Goal: Transaction & Acquisition: Book appointment/travel/reservation

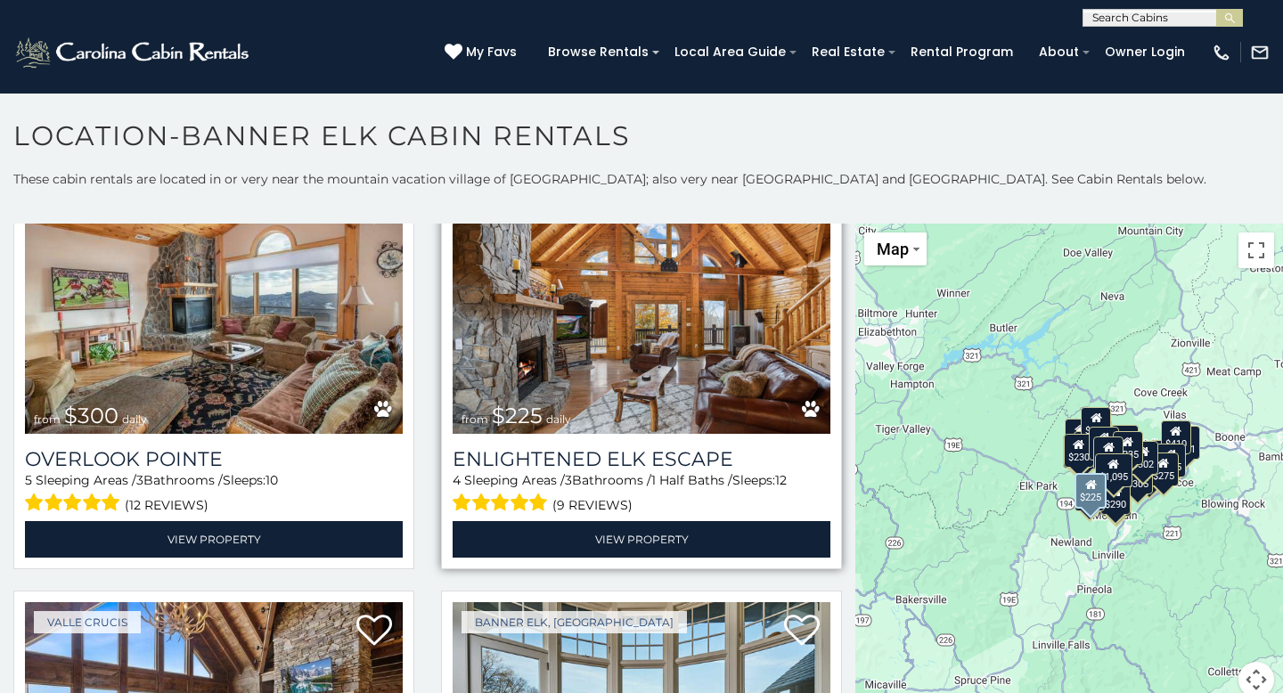
scroll to position [153, 0]
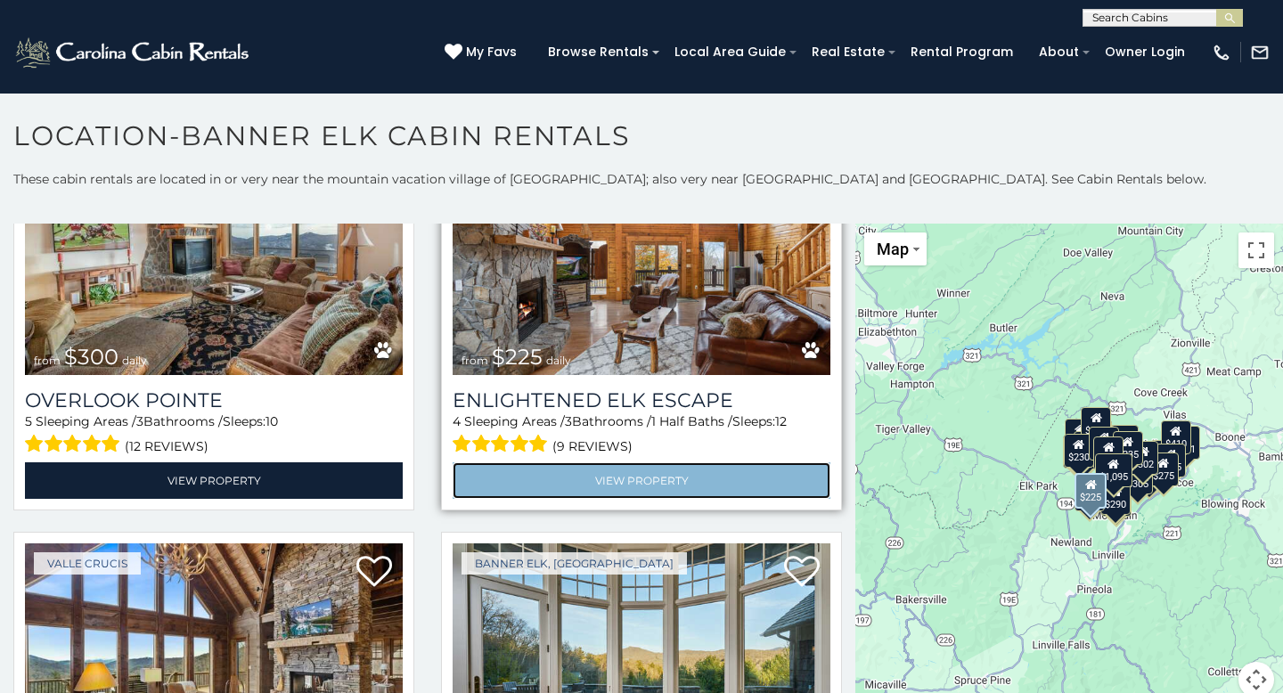
click at [566, 474] on link "View Property" at bounding box center [642, 480] width 378 height 37
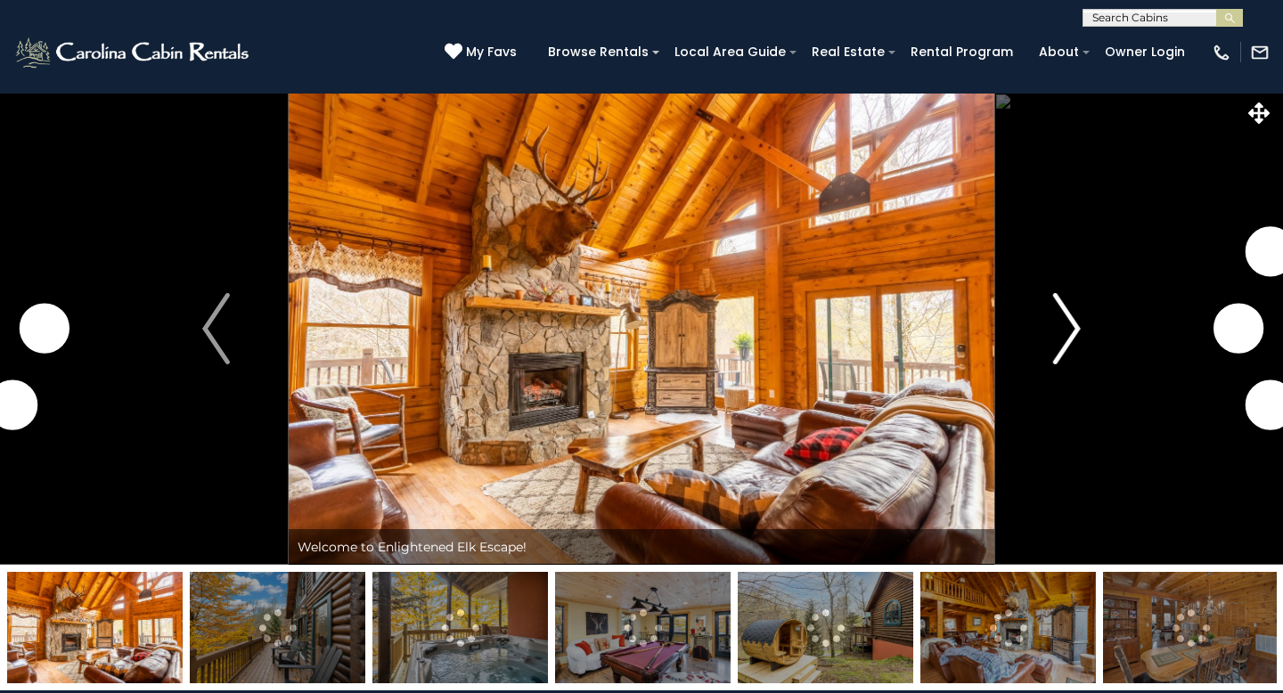
click at [1060, 320] on img "Next" at bounding box center [1066, 328] width 27 height 71
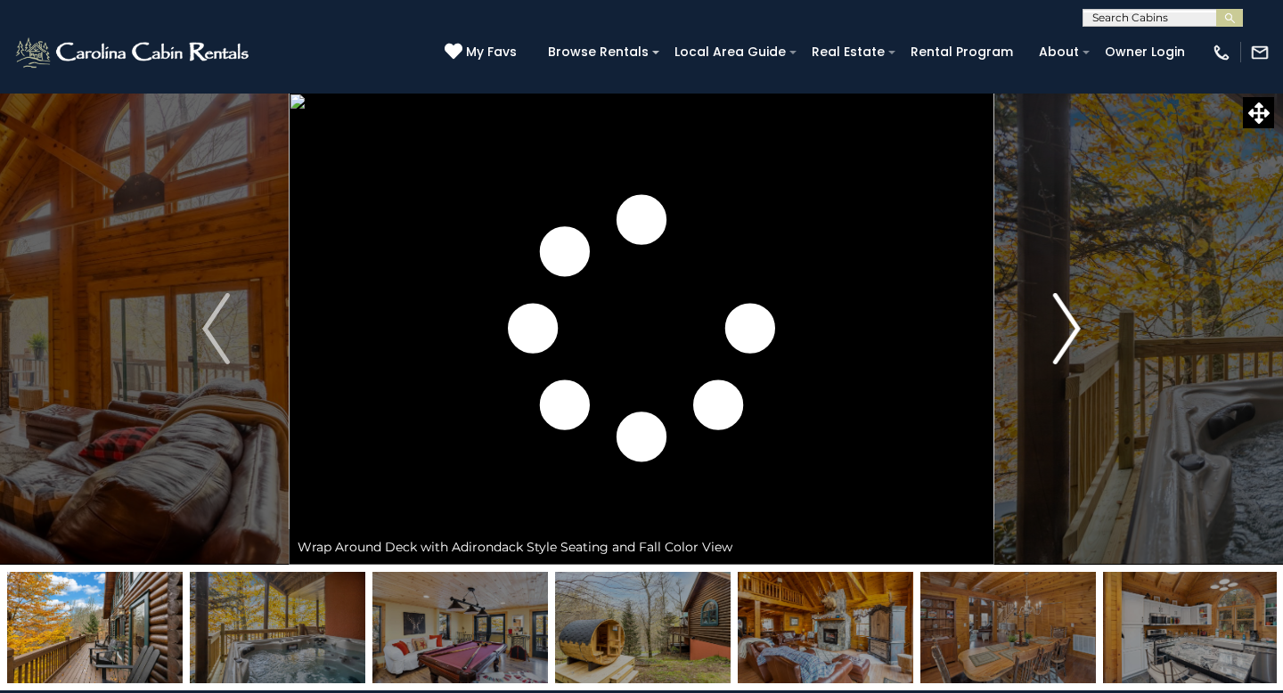
click at [1069, 322] on img "Next" at bounding box center [1066, 328] width 27 height 71
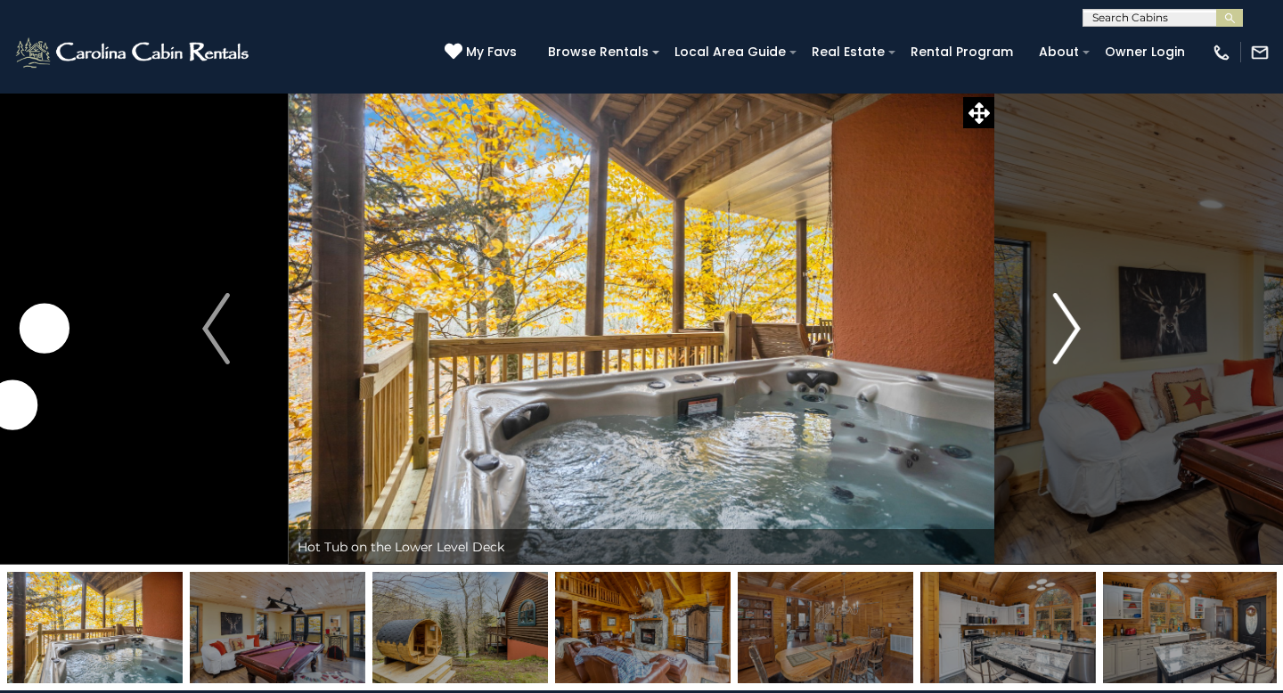
click at [1069, 322] on img "Next" at bounding box center [1066, 328] width 27 height 71
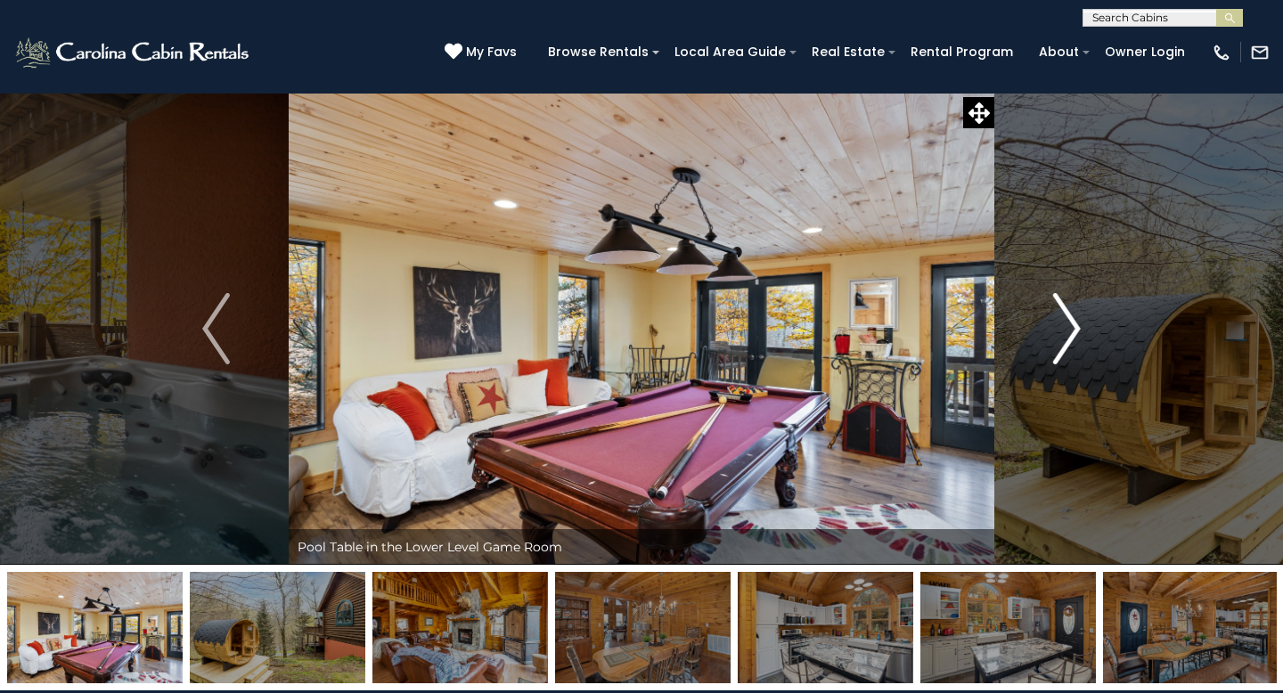
click at [1069, 322] on img "Next" at bounding box center [1066, 328] width 27 height 71
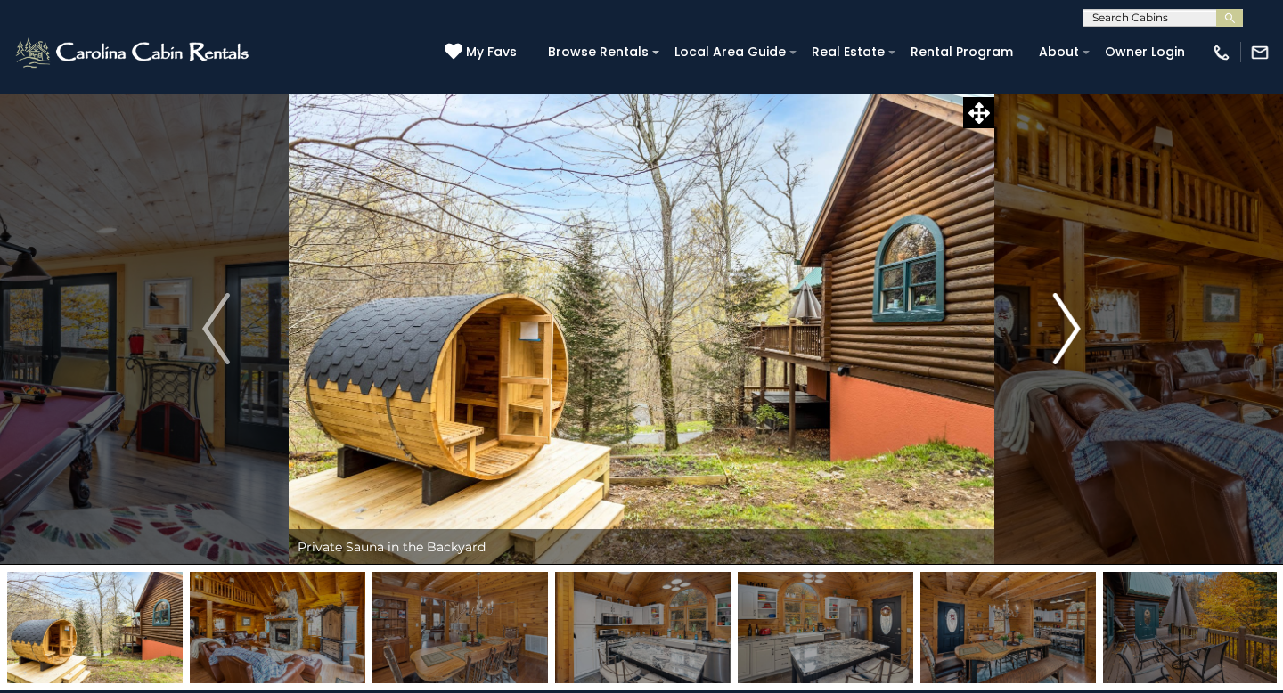
click at [1069, 322] on img "Next" at bounding box center [1066, 328] width 27 height 71
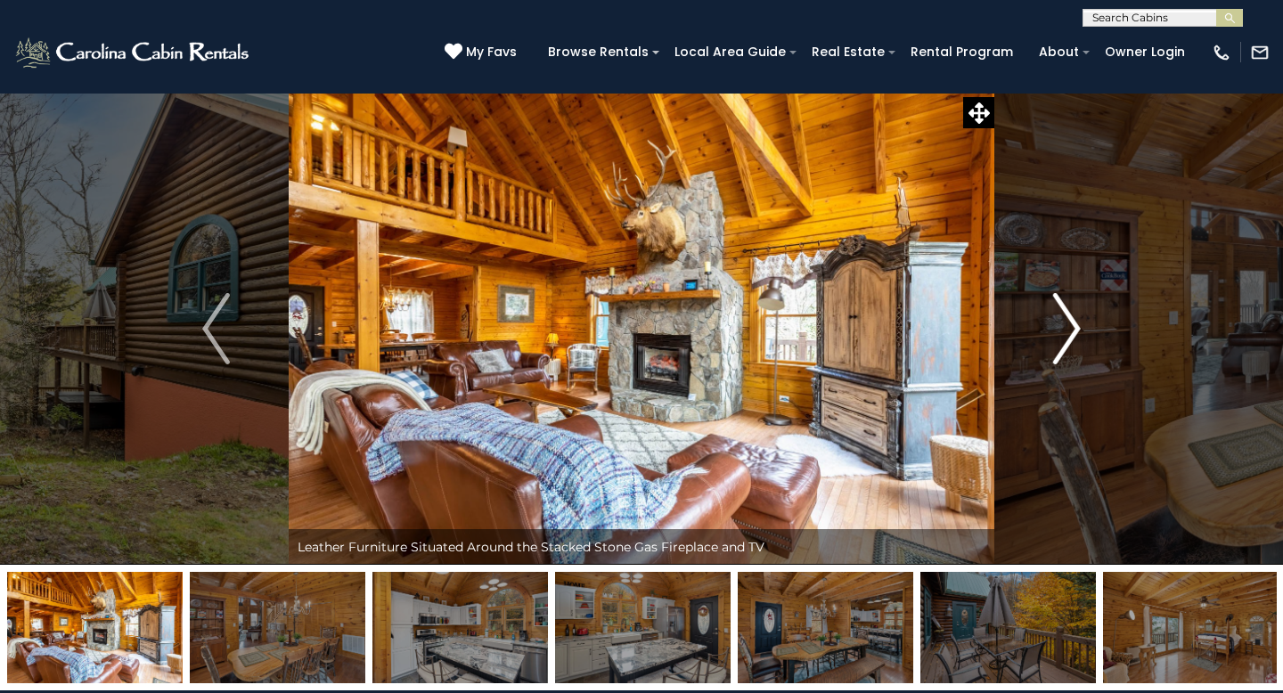
click at [1069, 322] on img "Next" at bounding box center [1066, 328] width 27 height 71
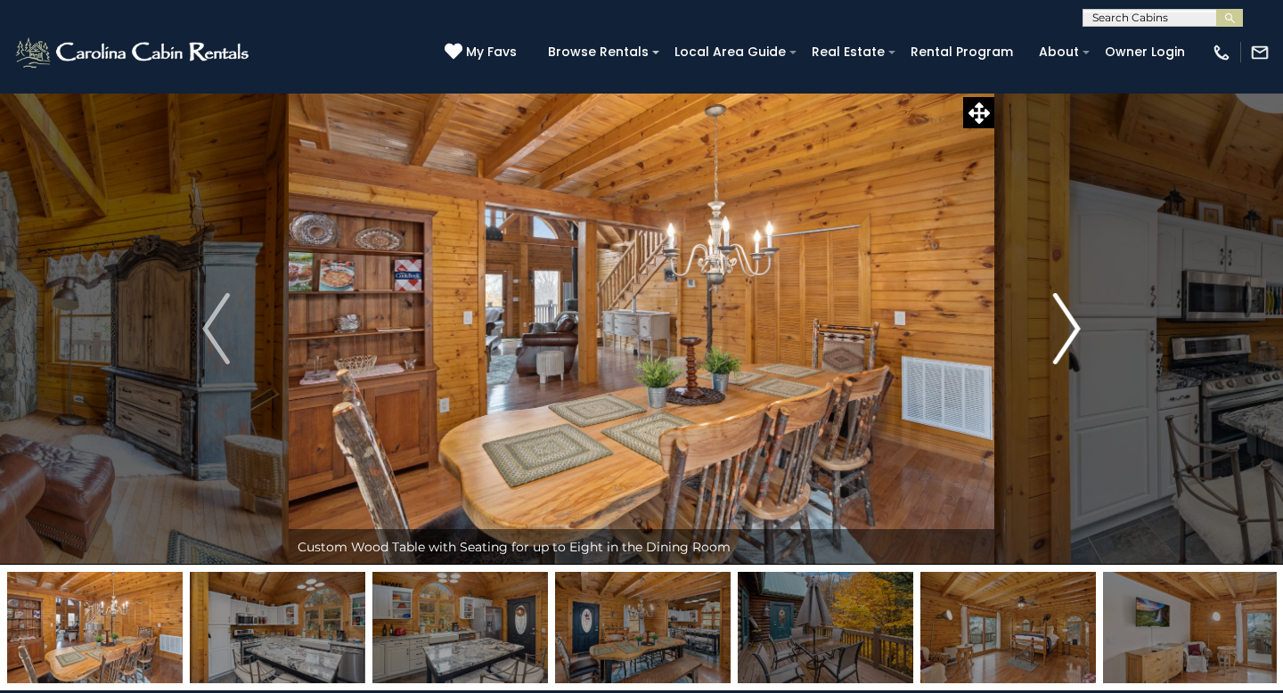
click at [1069, 322] on img "Next" at bounding box center [1066, 328] width 27 height 71
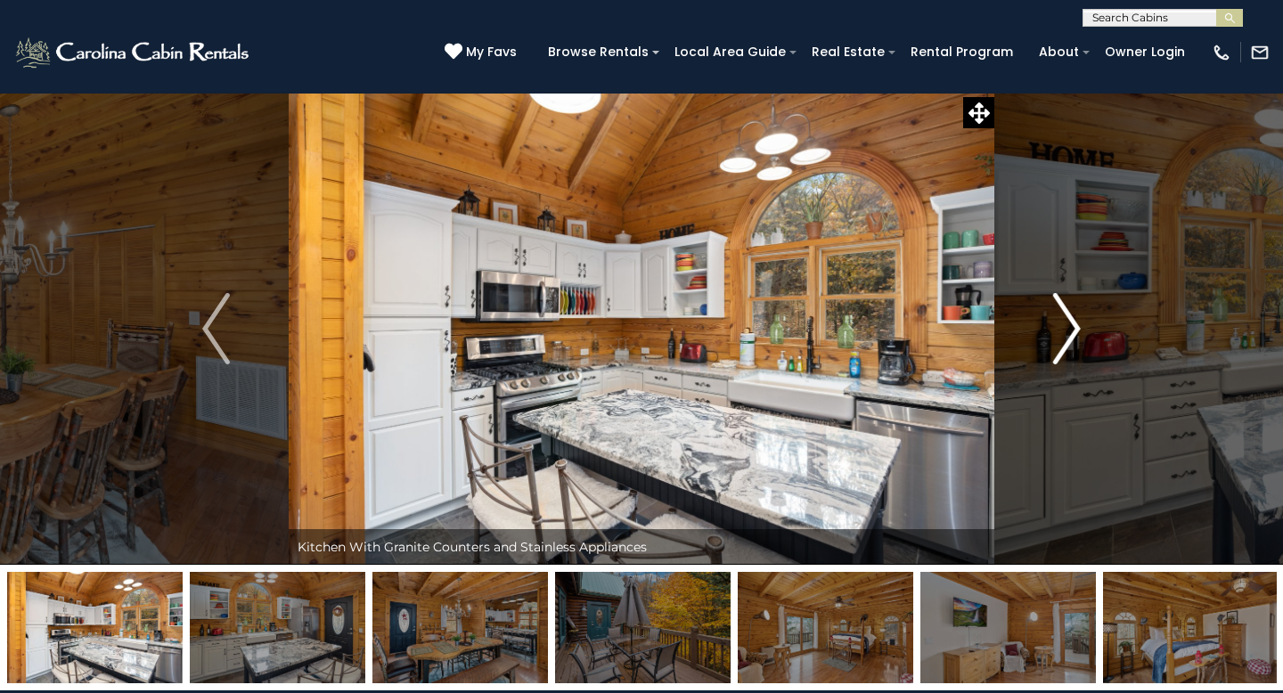
click at [1069, 322] on img "Next" at bounding box center [1066, 328] width 27 height 71
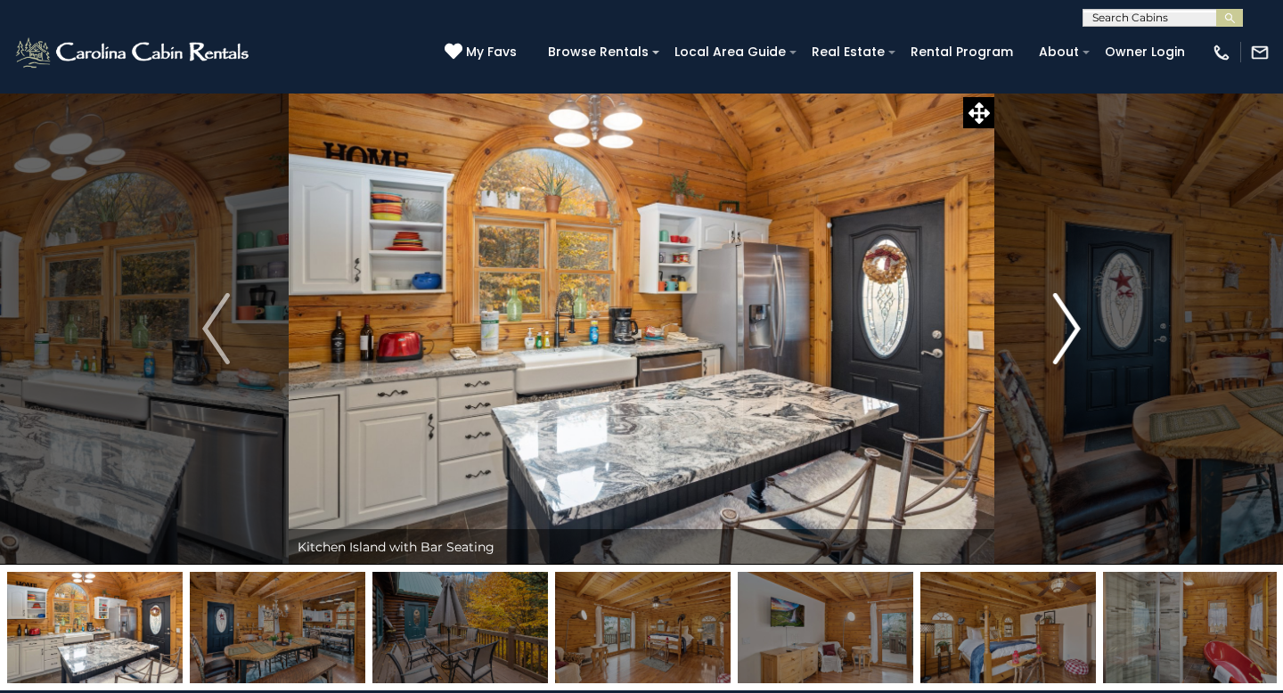
click at [1069, 322] on img "Next" at bounding box center [1066, 328] width 27 height 71
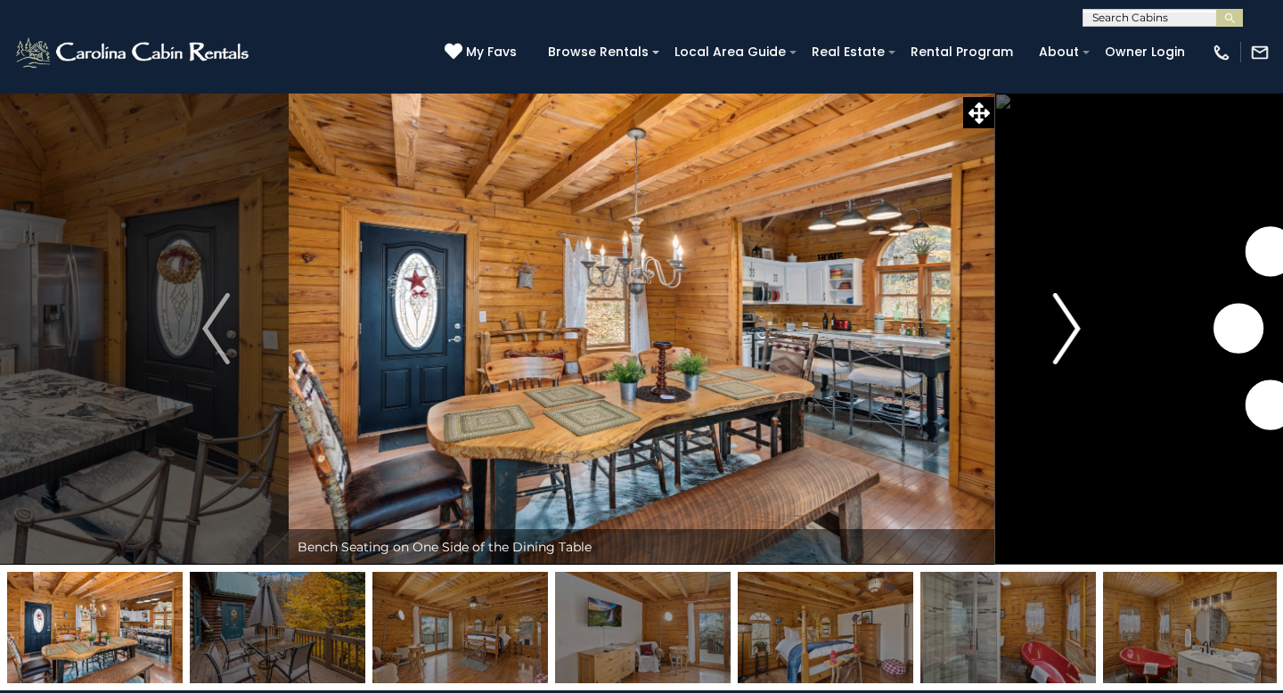
click at [1069, 322] on img "Next" at bounding box center [1066, 328] width 27 height 71
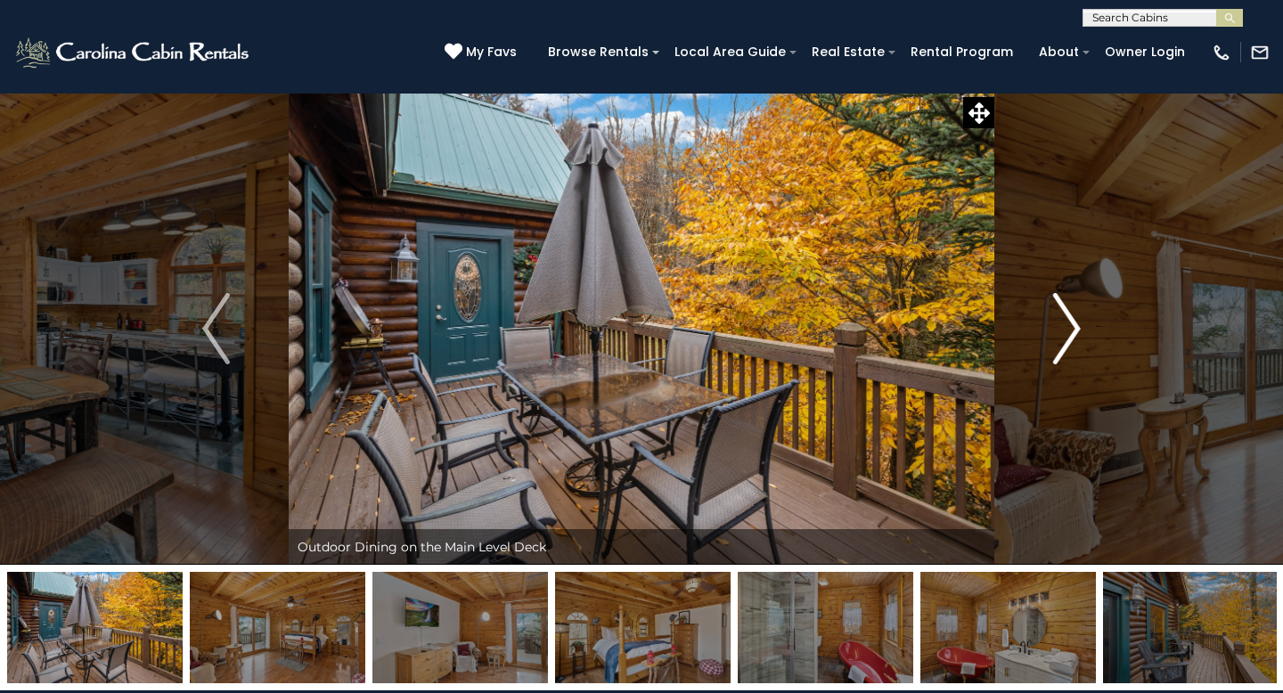
click at [1069, 322] on img "Next" at bounding box center [1066, 328] width 27 height 71
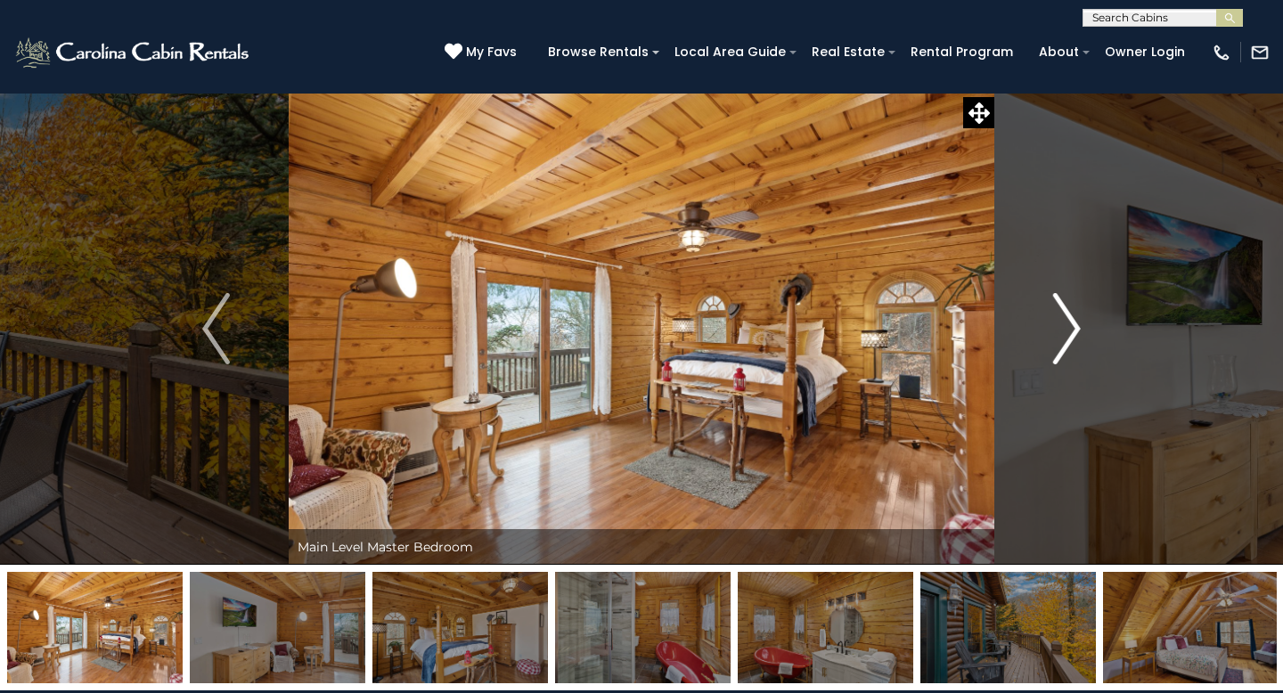
click at [1070, 322] on img "Next" at bounding box center [1066, 328] width 27 height 71
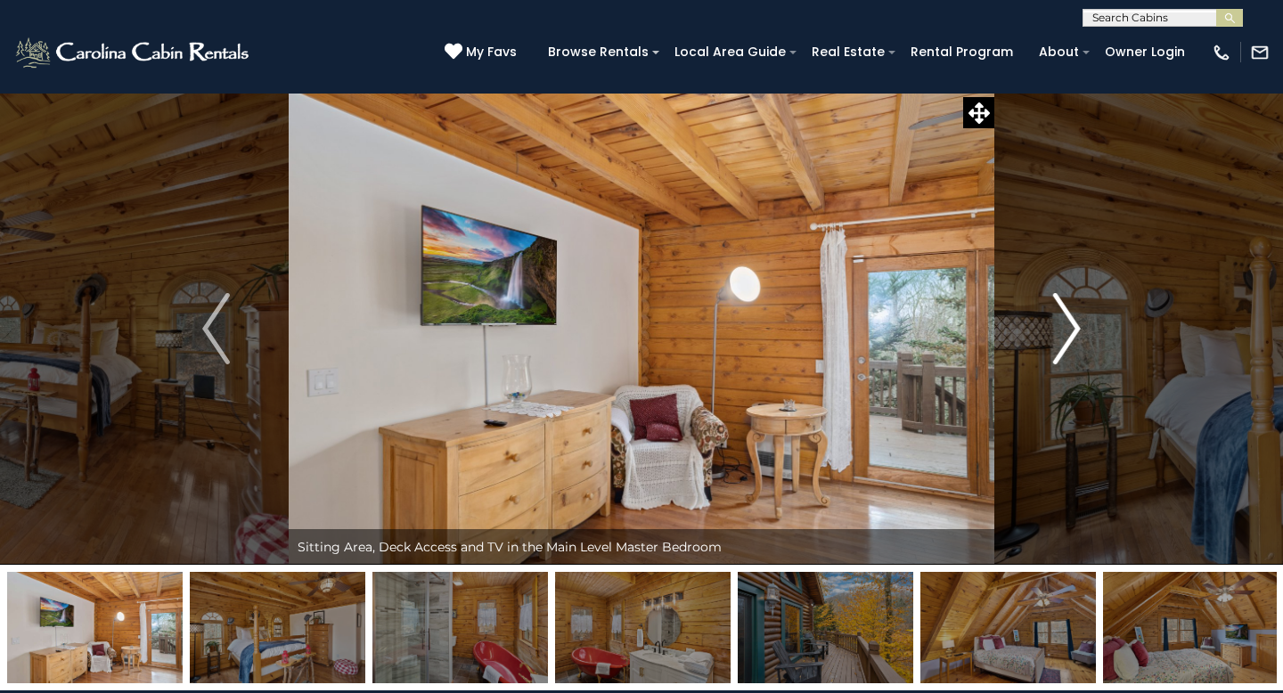
click at [1070, 322] on img "Next" at bounding box center [1066, 328] width 27 height 71
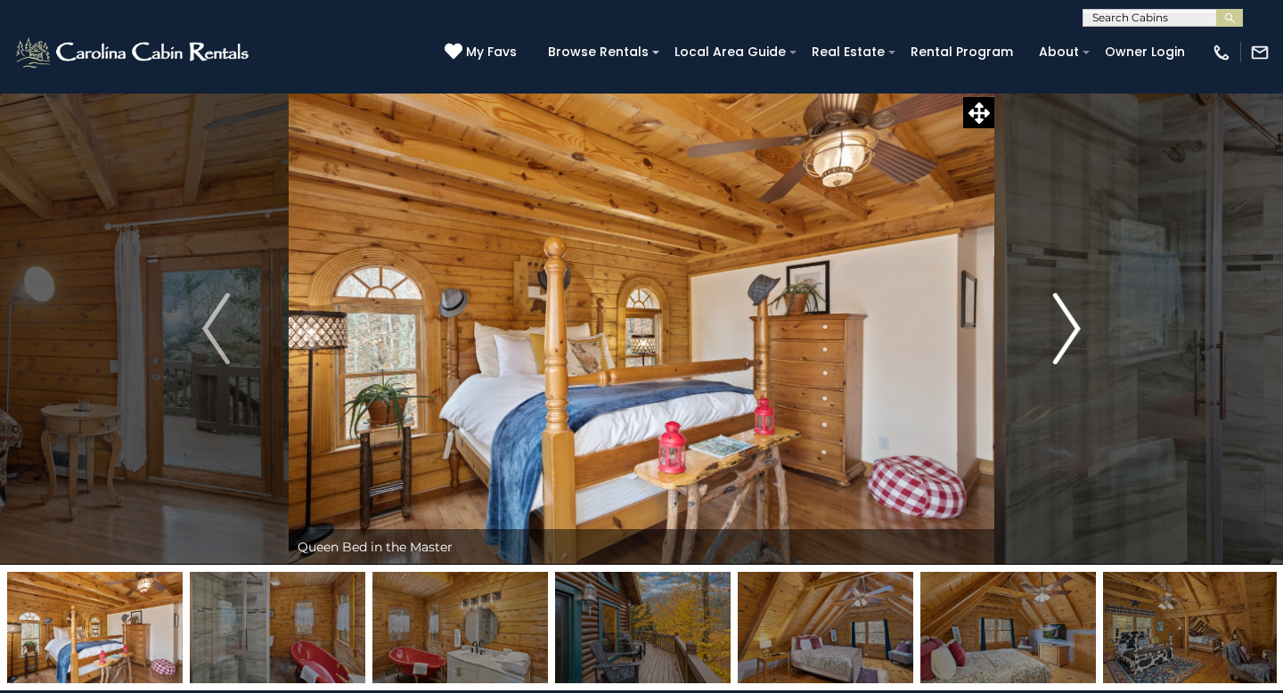
click at [1070, 322] on img "Next" at bounding box center [1066, 328] width 27 height 71
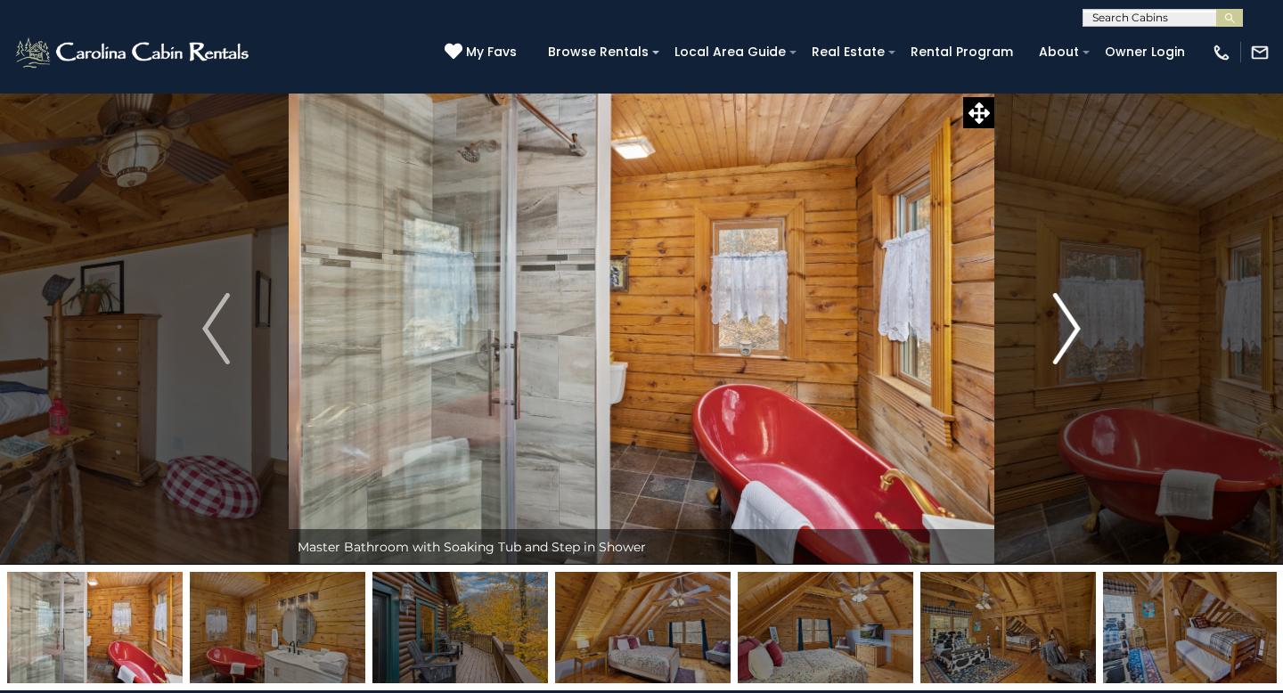
click at [1072, 322] on img "Next" at bounding box center [1066, 328] width 27 height 71
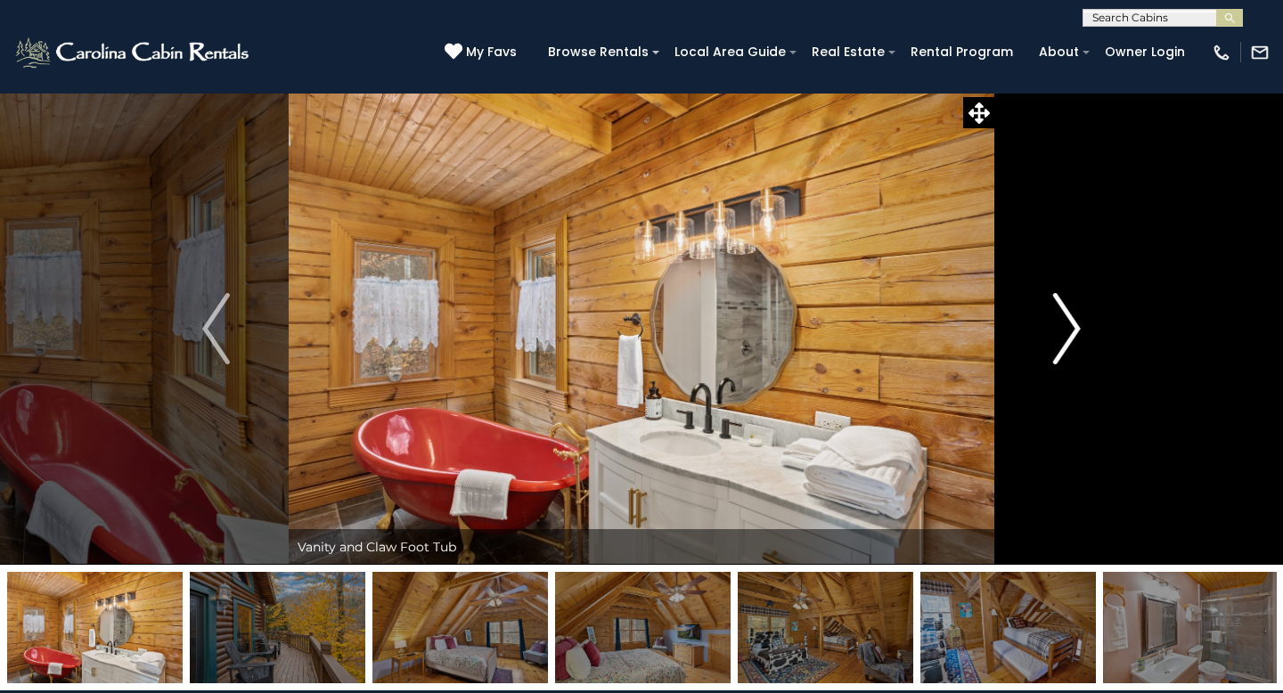
click at [1072, 322] on img "Next" at bounding box center [1066, 328] width 27 height 71
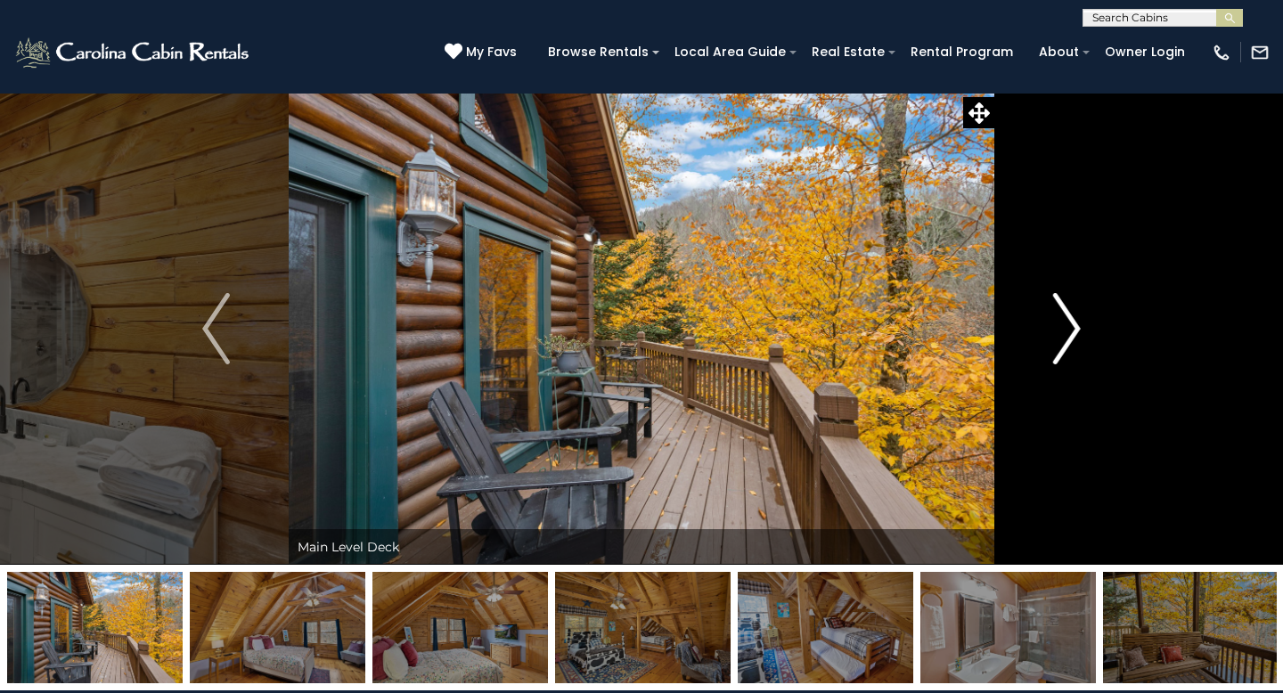
click at [1072, 322] on img "Next" at bounding box center [1066, 328] width 27 height 71
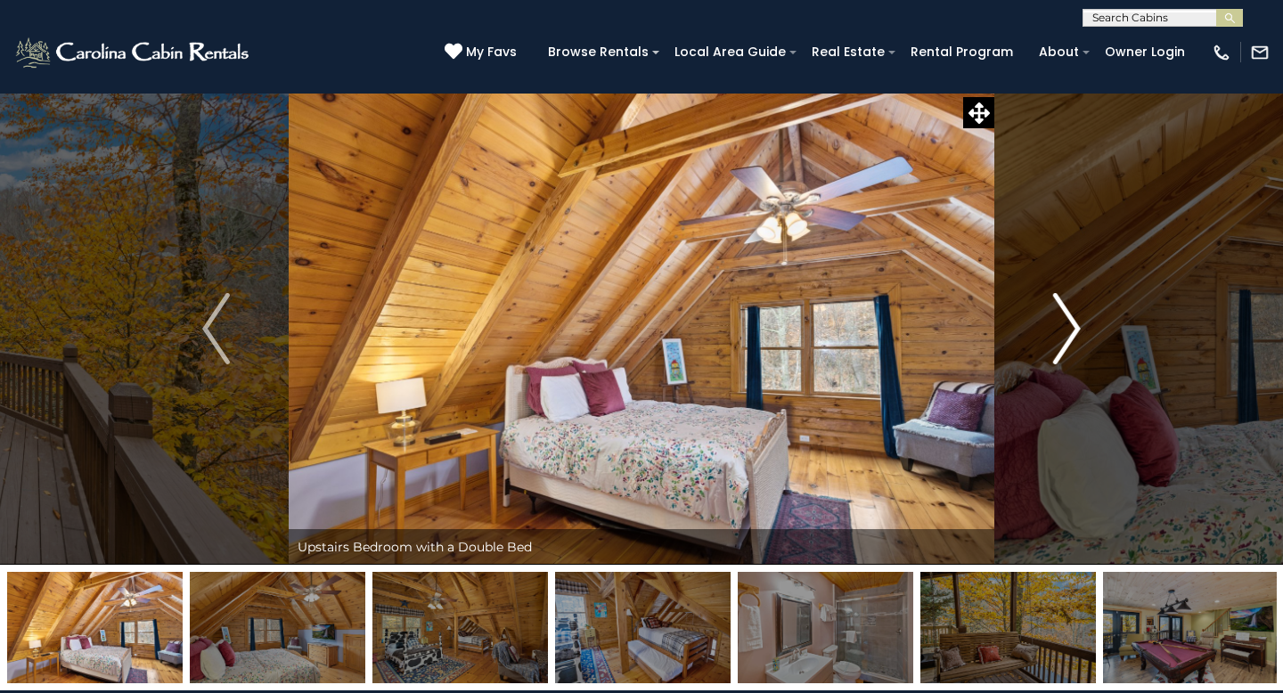
click at [1072, 322] on img "Next" at bounding box center [1066, 328] width 27 height 71
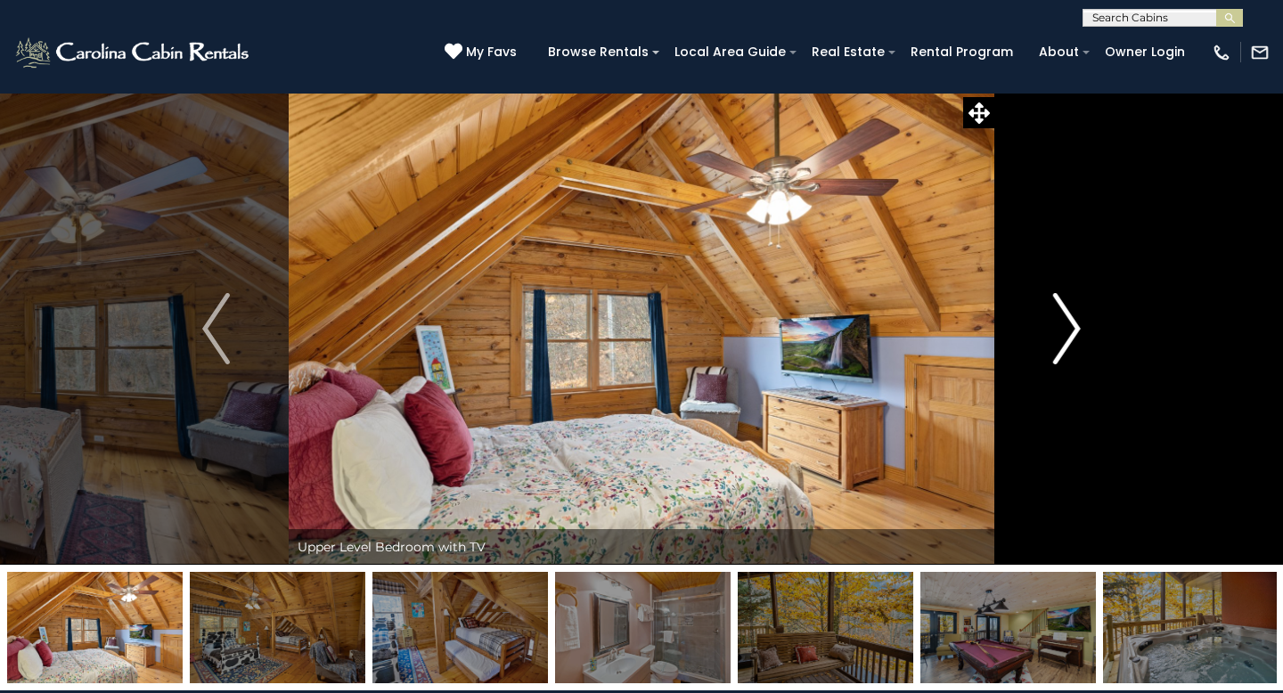
click at [1073, 322] on img "Next" at bounding box center [1066, 328] width 27 height 71
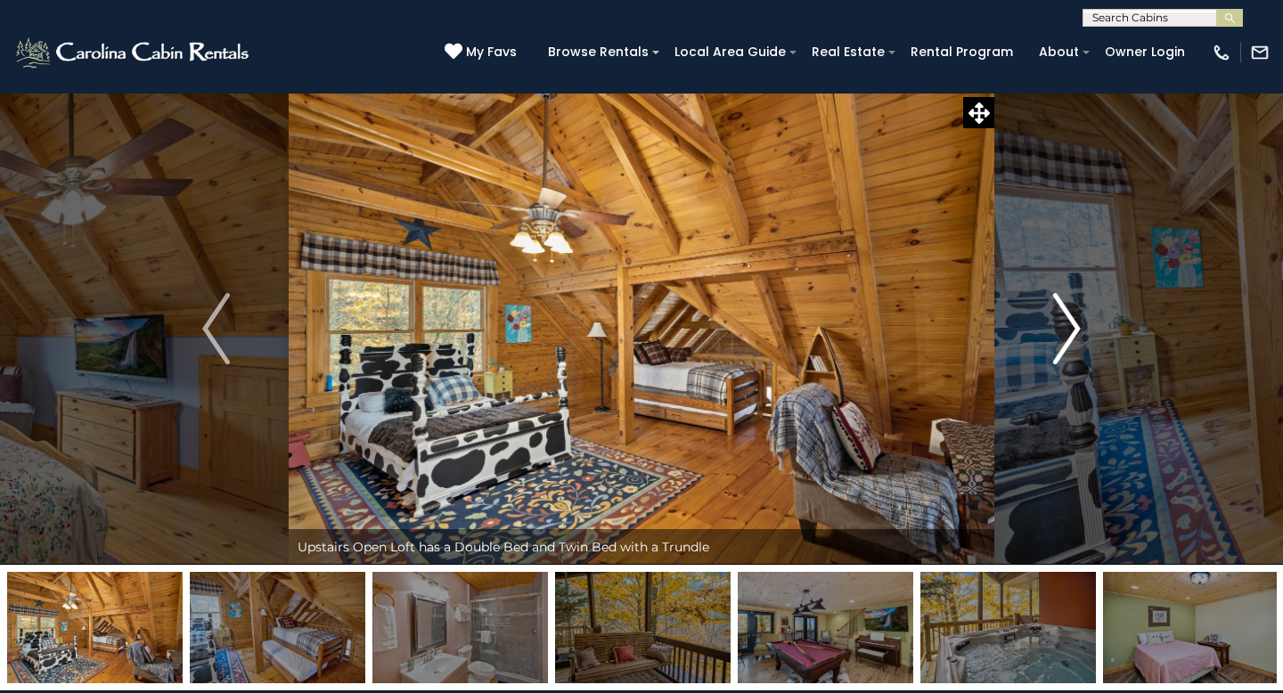
click at [1073, 322] on img "Next" at bounding box center [1066, 328] width 27 height 71
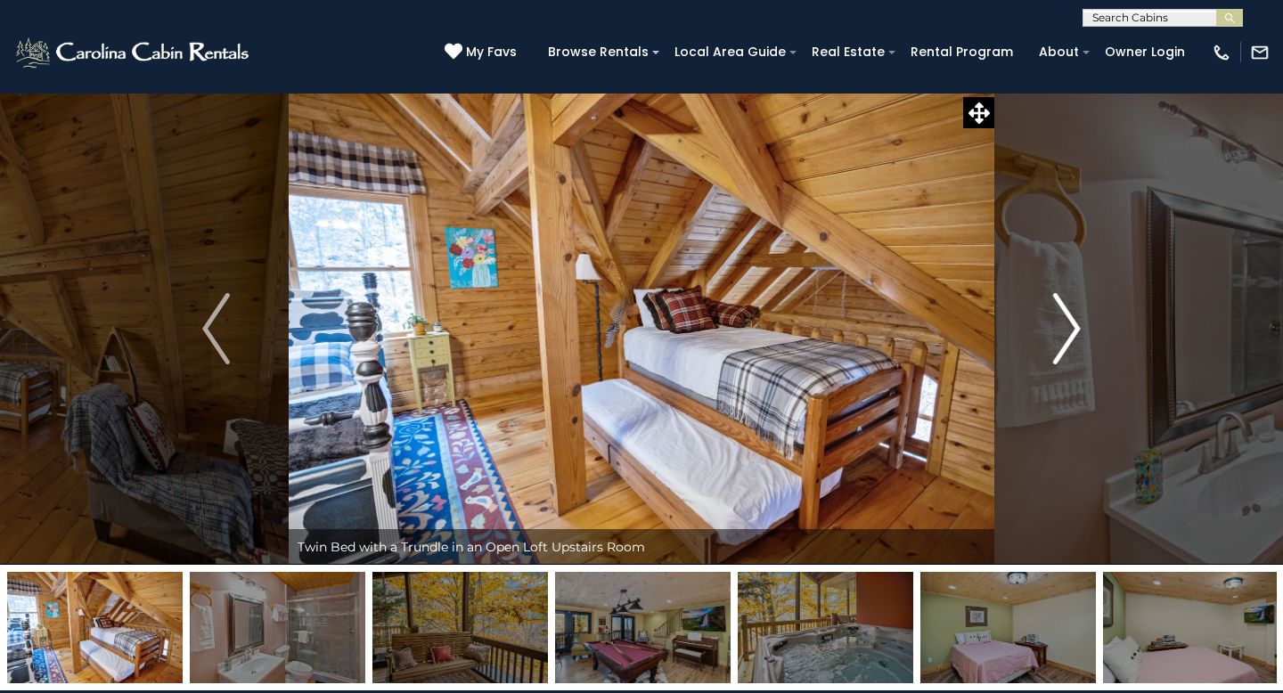
click at [1073, 322] on img "Next" at bounding box center [1066, 328] width 27 height 71
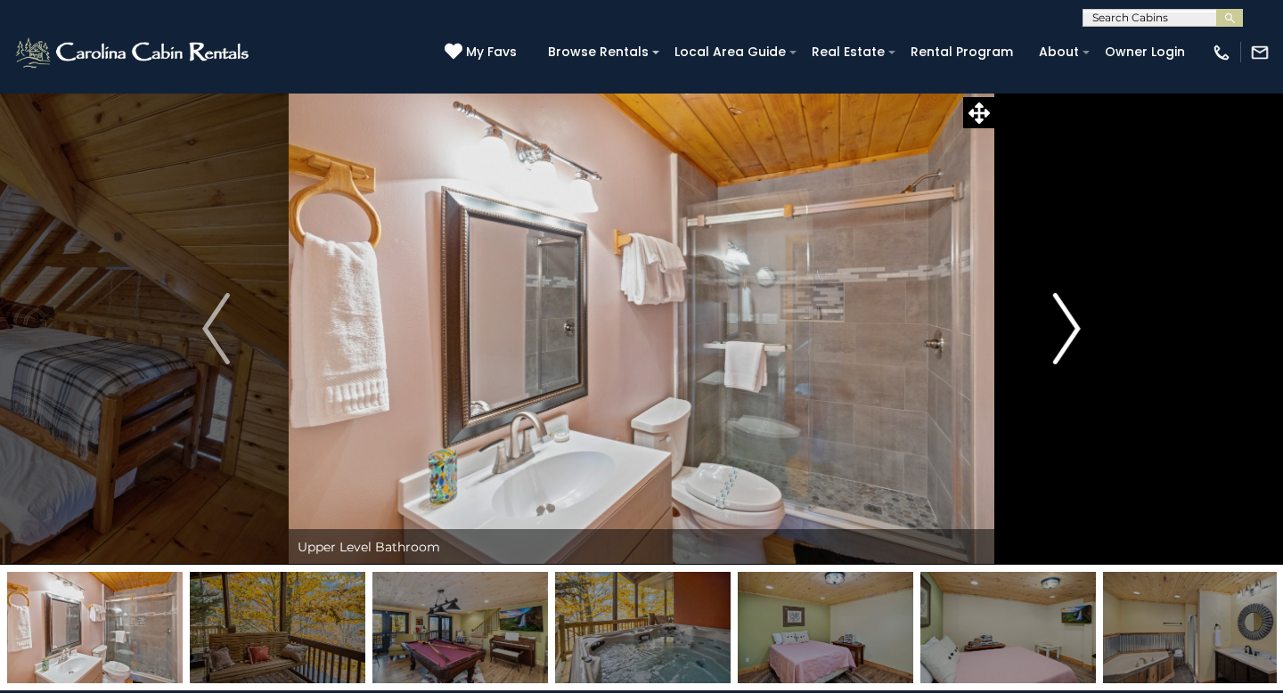
click at [1073, 322] on img "Next" at bounding box center [1066, 328] width 27 height 71
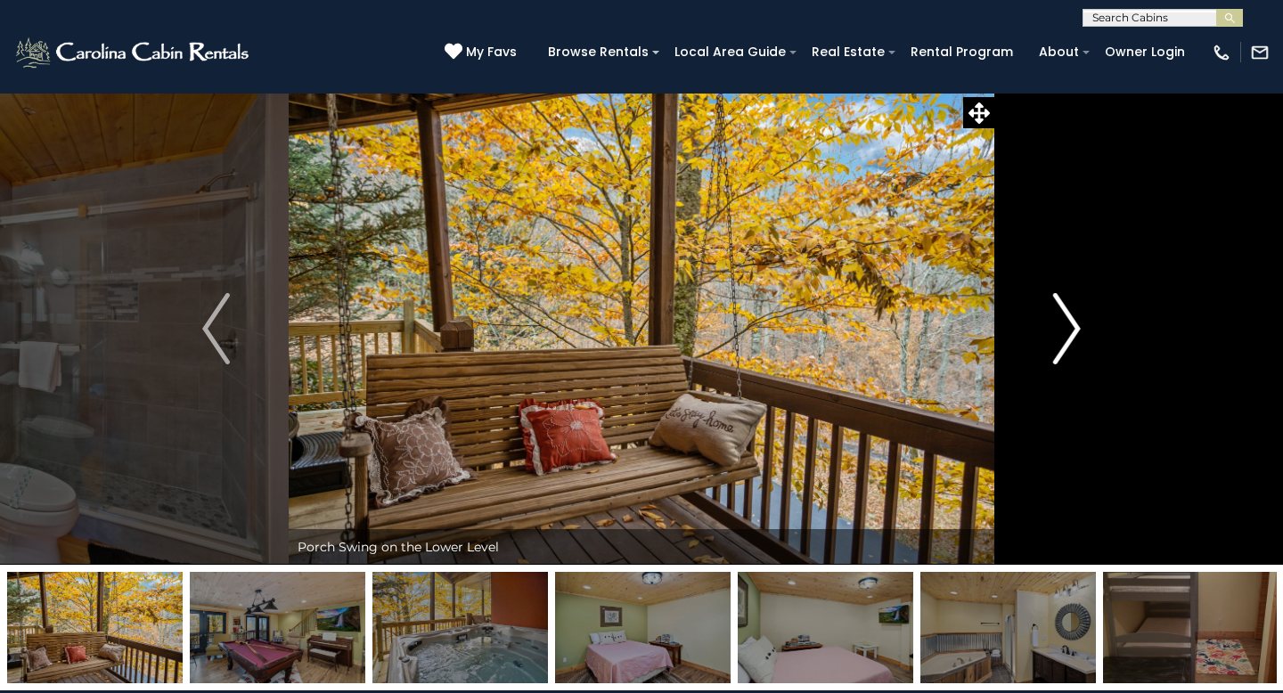
click at [1074, 322] on img "Next" at bounding box center [1066, 328] width 27 height 71
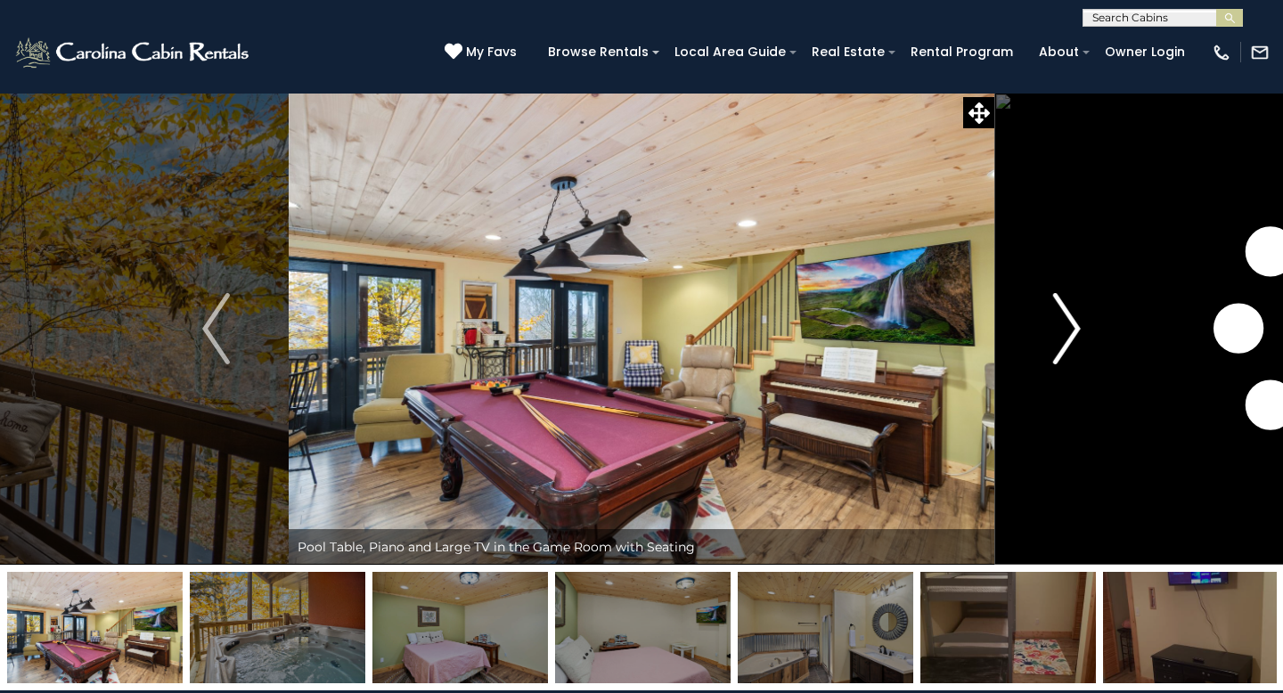
click at [1075, 322] on img "Next" at bounding box center [1066, 328] width 27 height 71
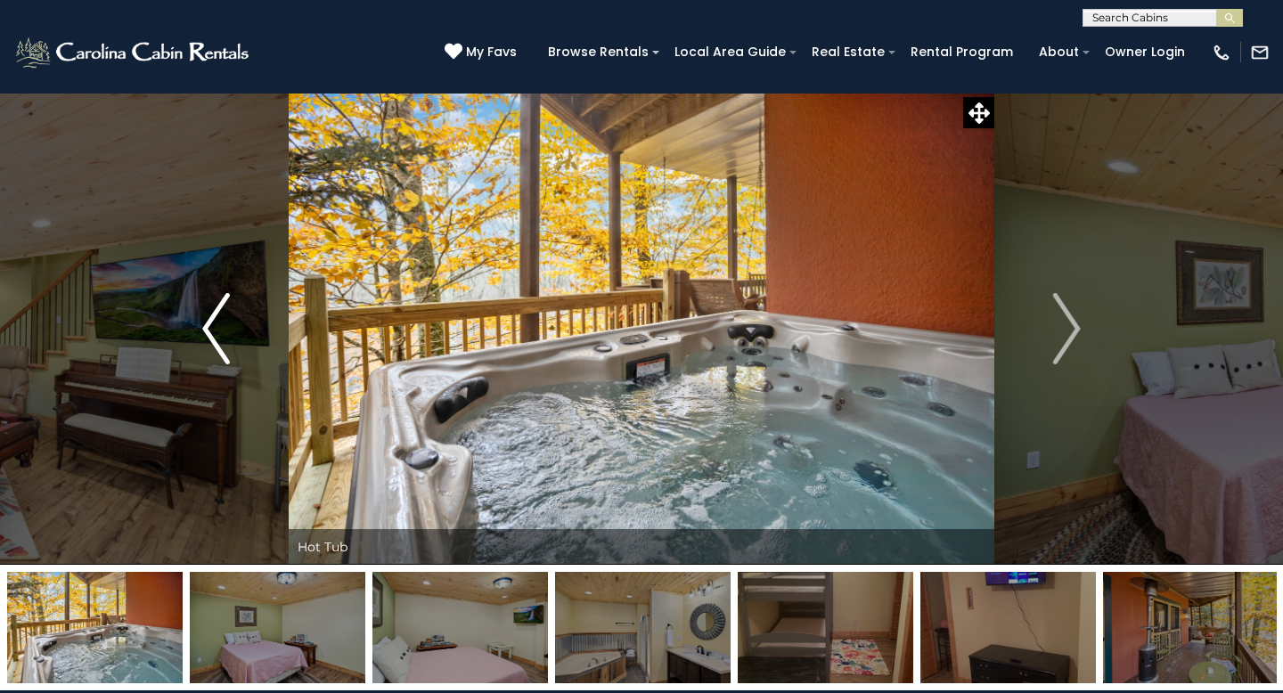
click at [191, 339] on button "Previous" at bounding box center [215, 329] width 145 height 472
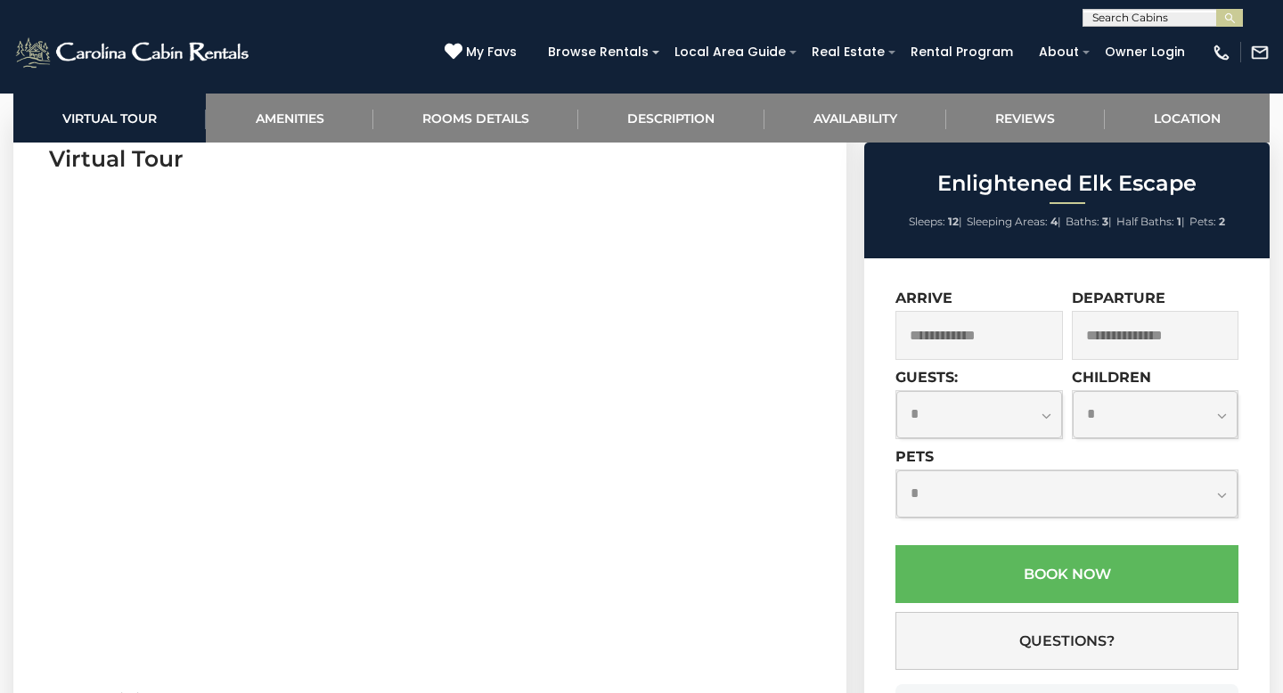
scroll to position [860, 0]
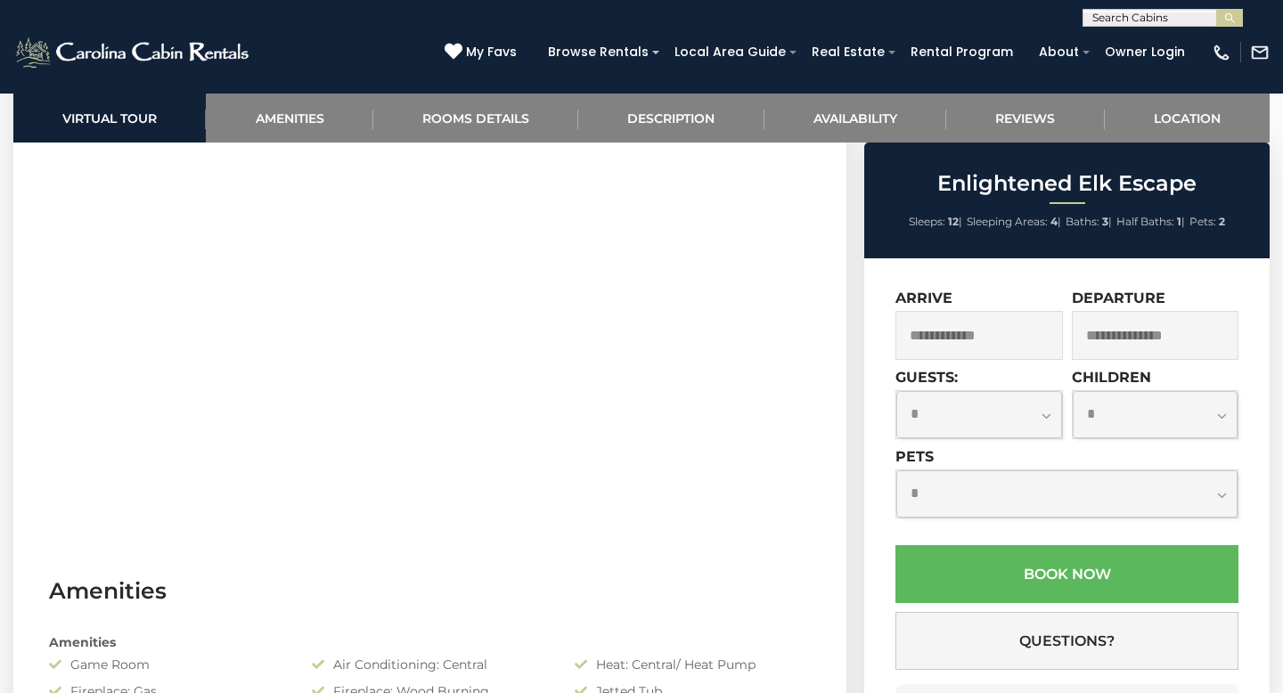
click at [999, 436] on select "**********" at bounding box center [979, 414] width 166 height 47
select select "*"
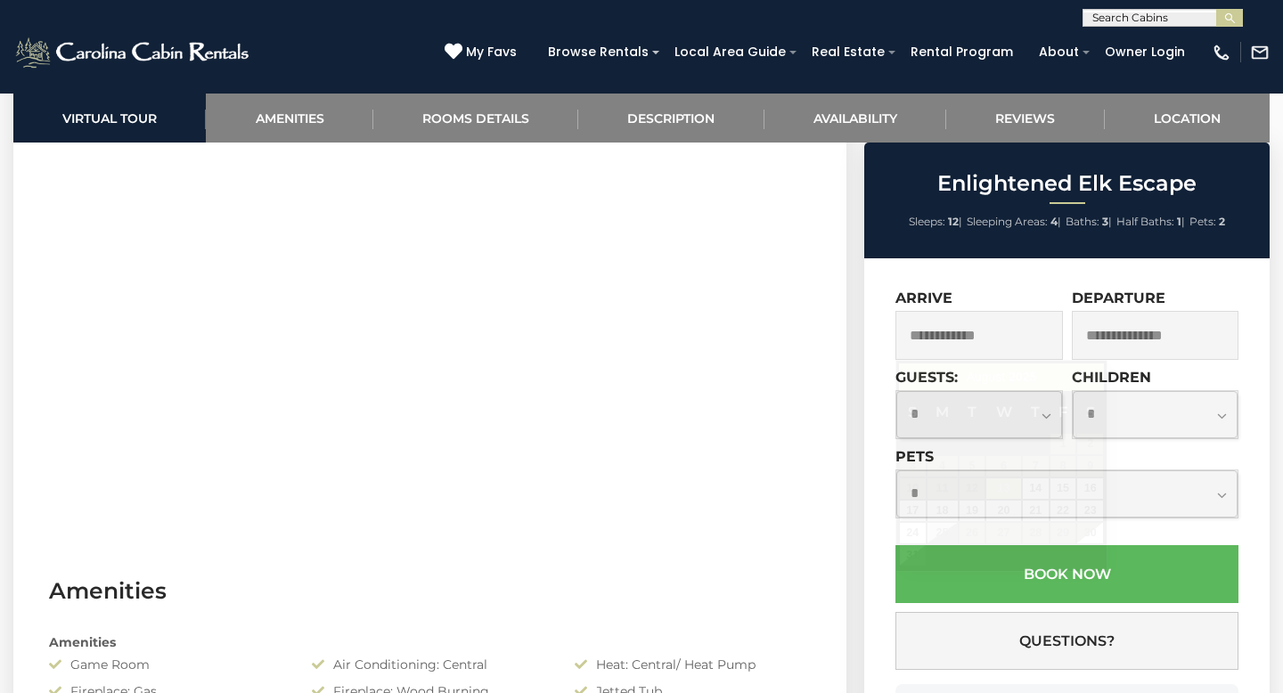
click at [1015, 354] on input "text" at bounding box center [978, 335] width 167 height 49
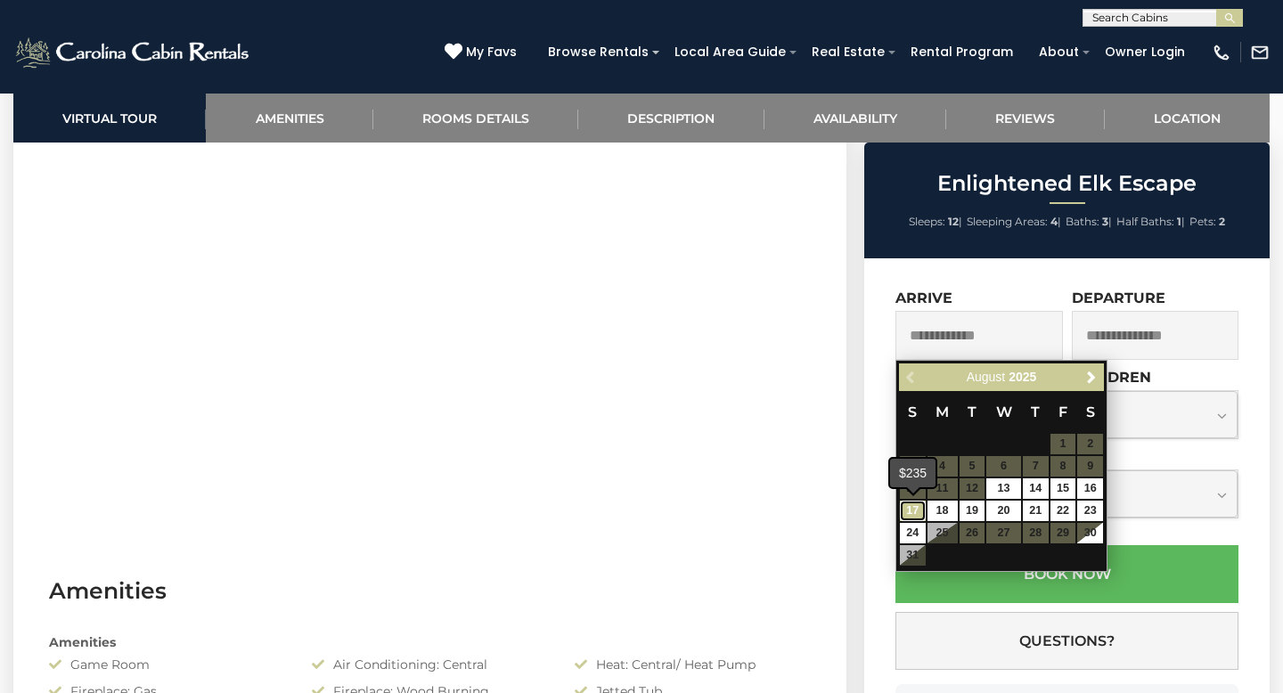
click at [917, 512] on link "17" at bounding box center [913, 511] width 26 height 20
type input "**********"
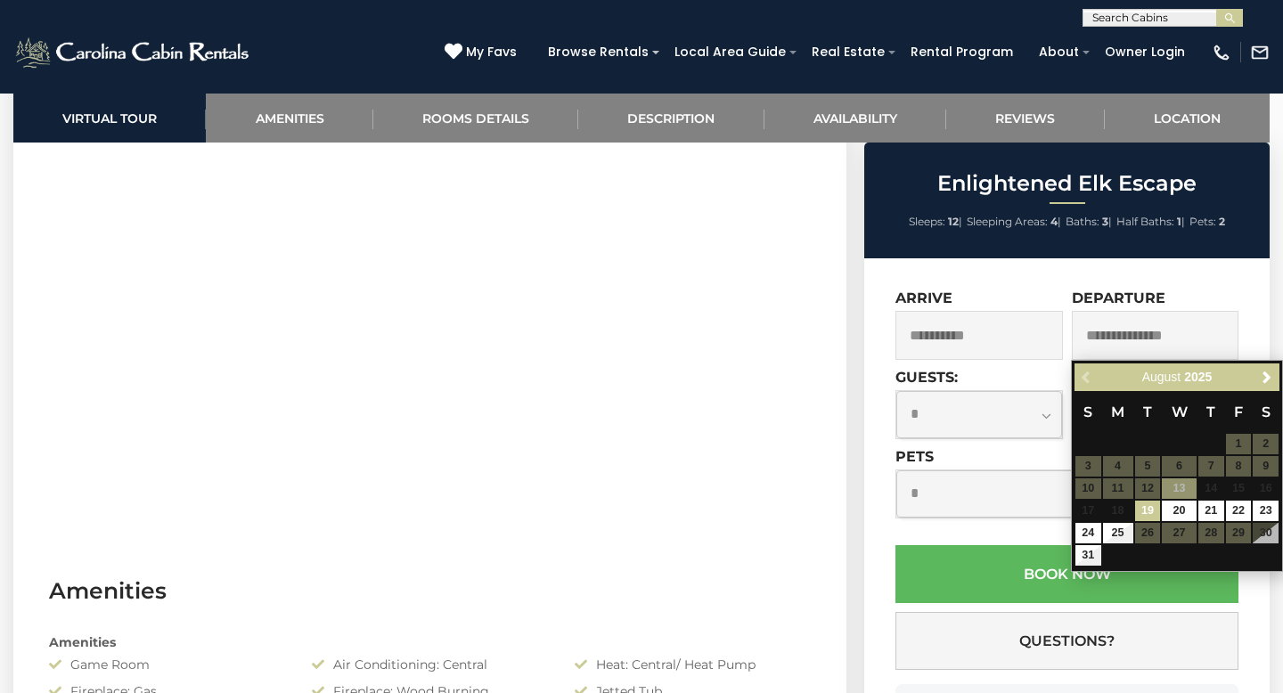
click at [1122, 333] on input "text" at bounding box center [1155, 335] width 167 height 49
click at [1154, 514] on link "19" at bounding box center [1148, 511] width 26 height 20
type input "**********"
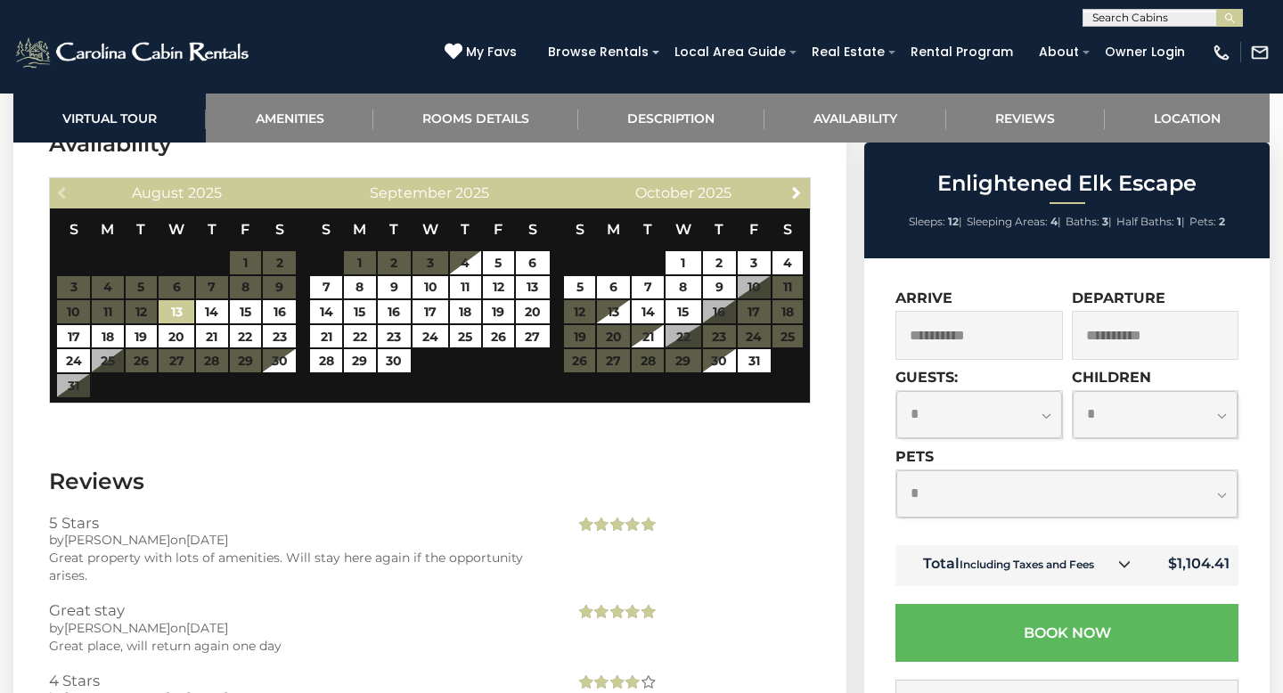
scroll to position [3525, 0]
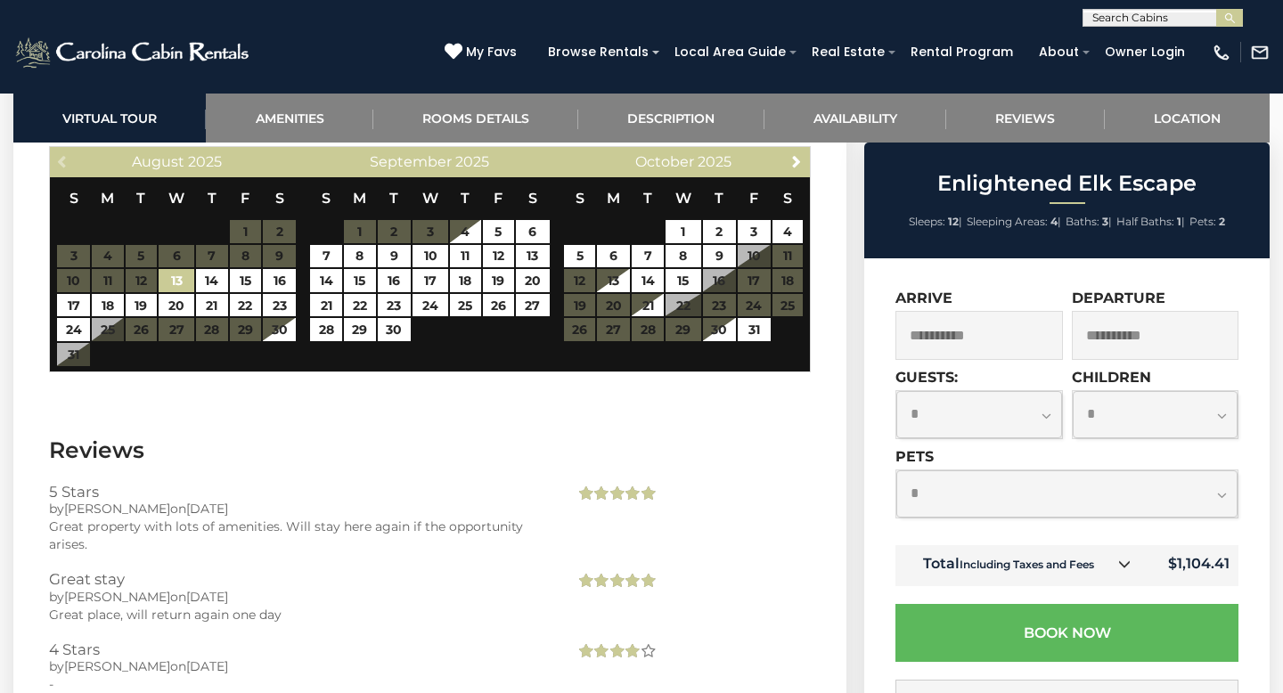
click at [1124, 568] on icon at bounding box center [1124, 564] width 12 height 12
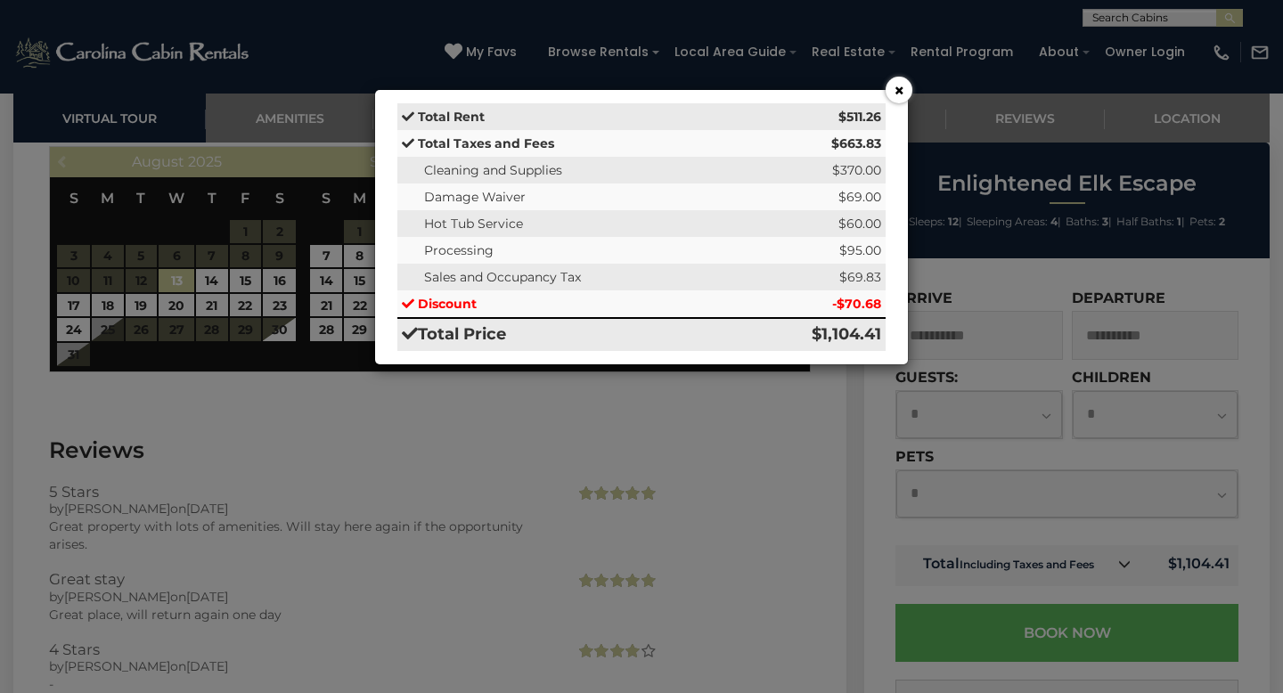
click at [898, 88] on button "×" at bounding box center [899, 90] width 27 height 27
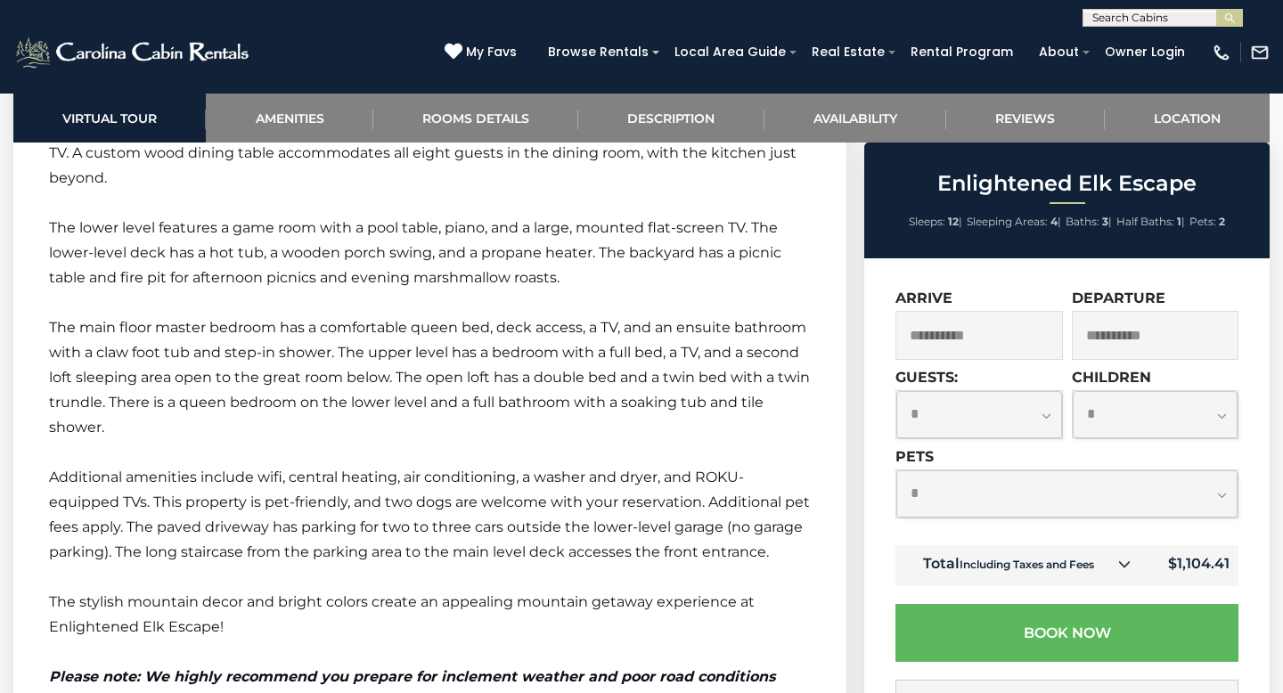
scroll to position [2561, 0]
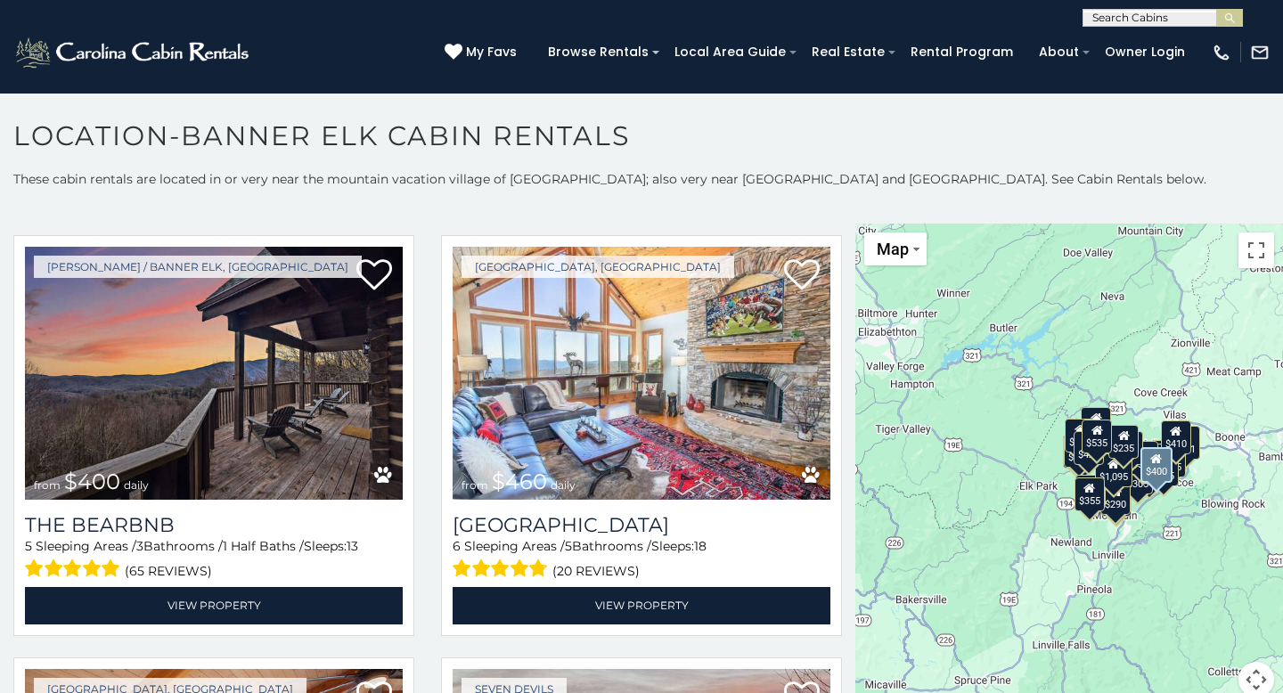
scroll to position [2562, 0]
